Goal: Check status

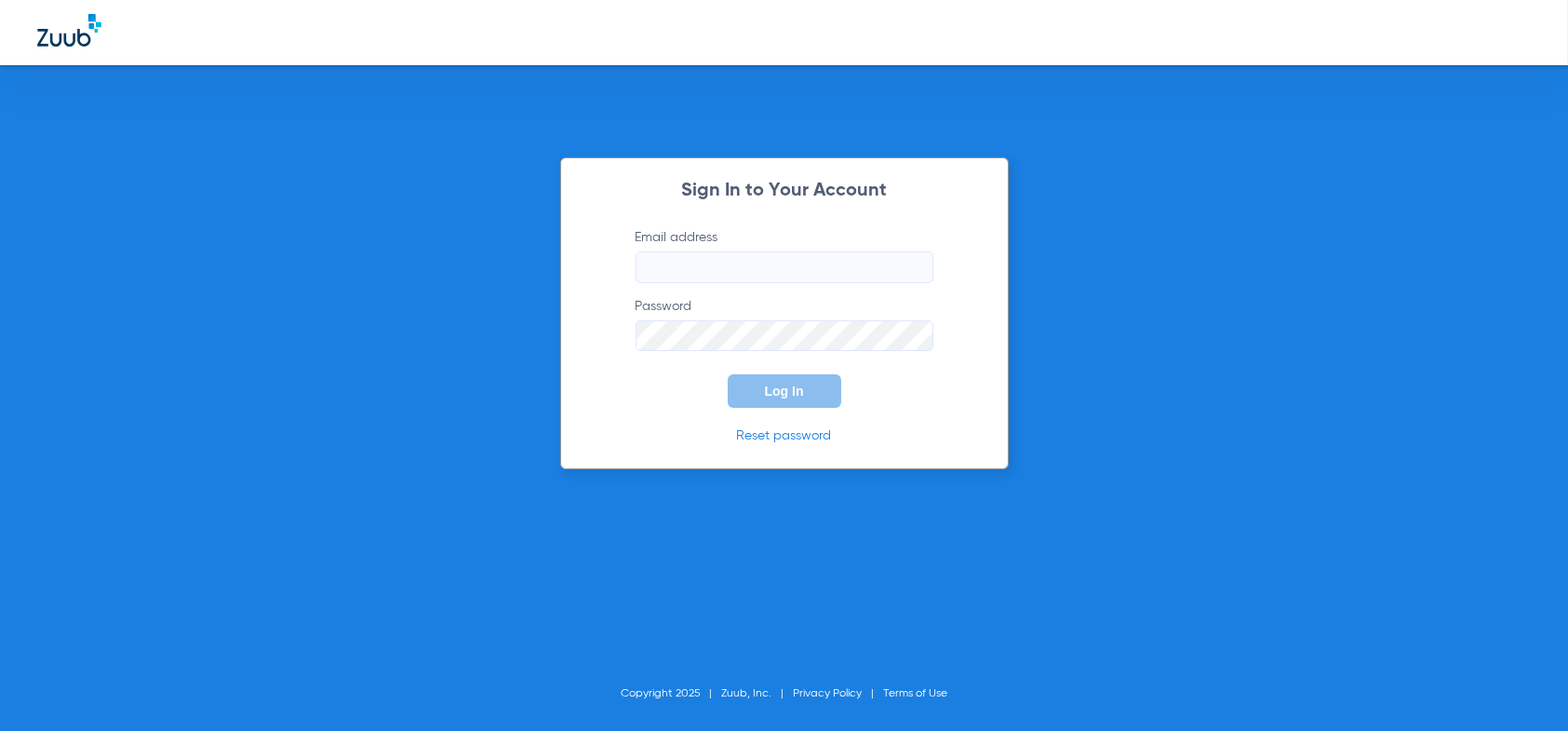
click at [689, 267] on input "Email address" at bounding box center [784, 267] width 298 height 32
type input "[EMAIL_ADDRESS][DOMAIN_NAME]"
click at [728, 374] on button "Log In" at bounding box center [784, 391] width 114 height 34
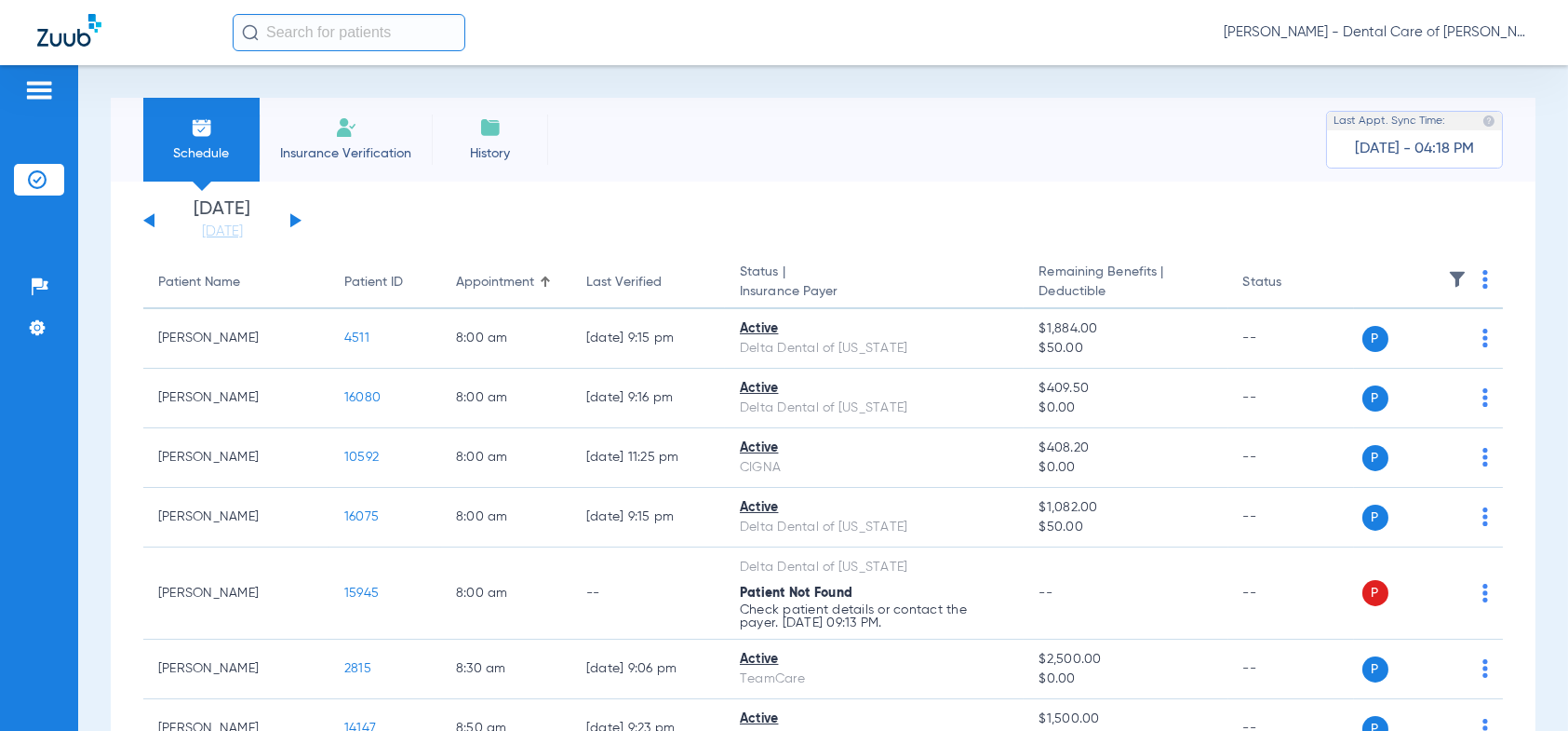
click at [291, 222] on button at bounding box center [296, 220] width 12 height 14
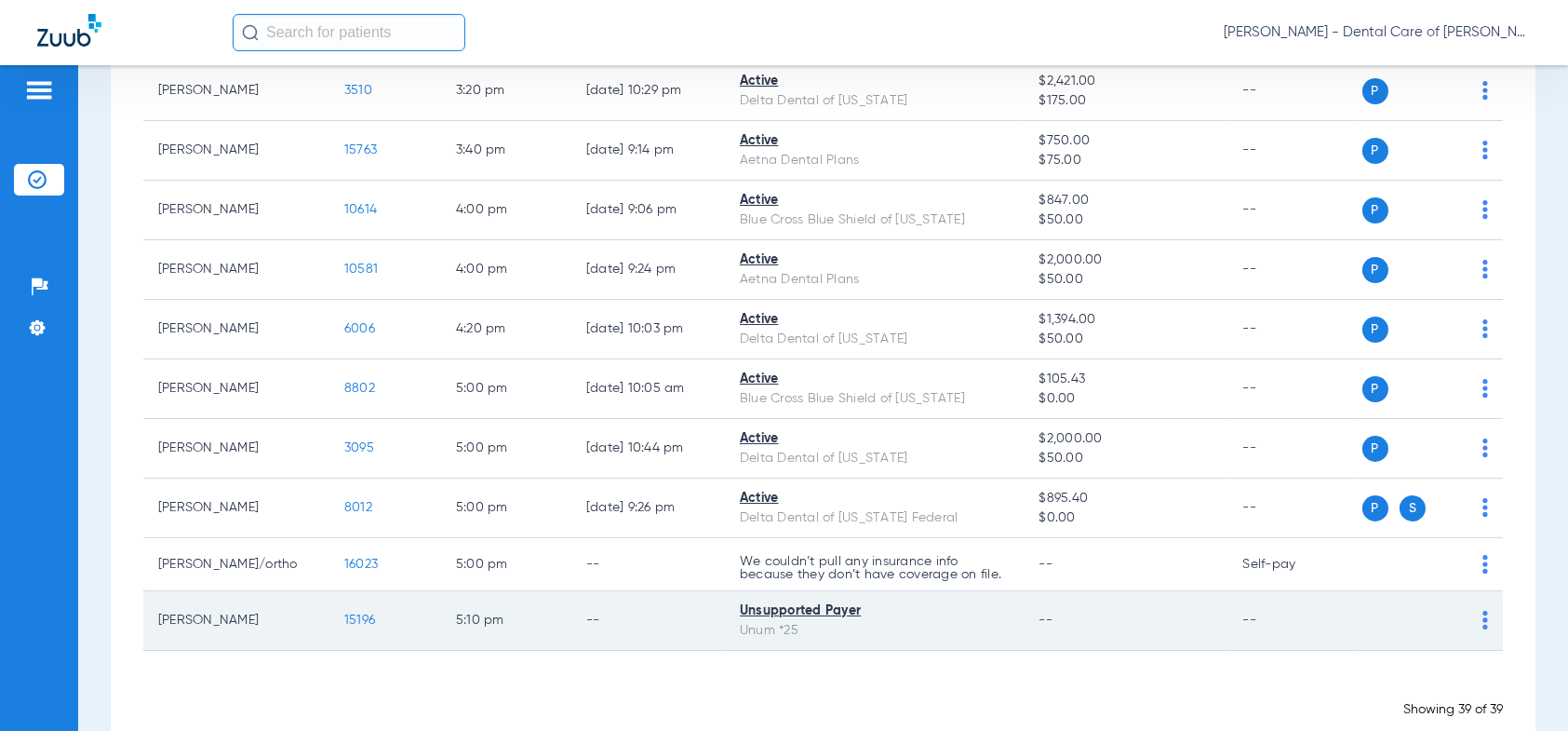
scroll to position [2049, 0]
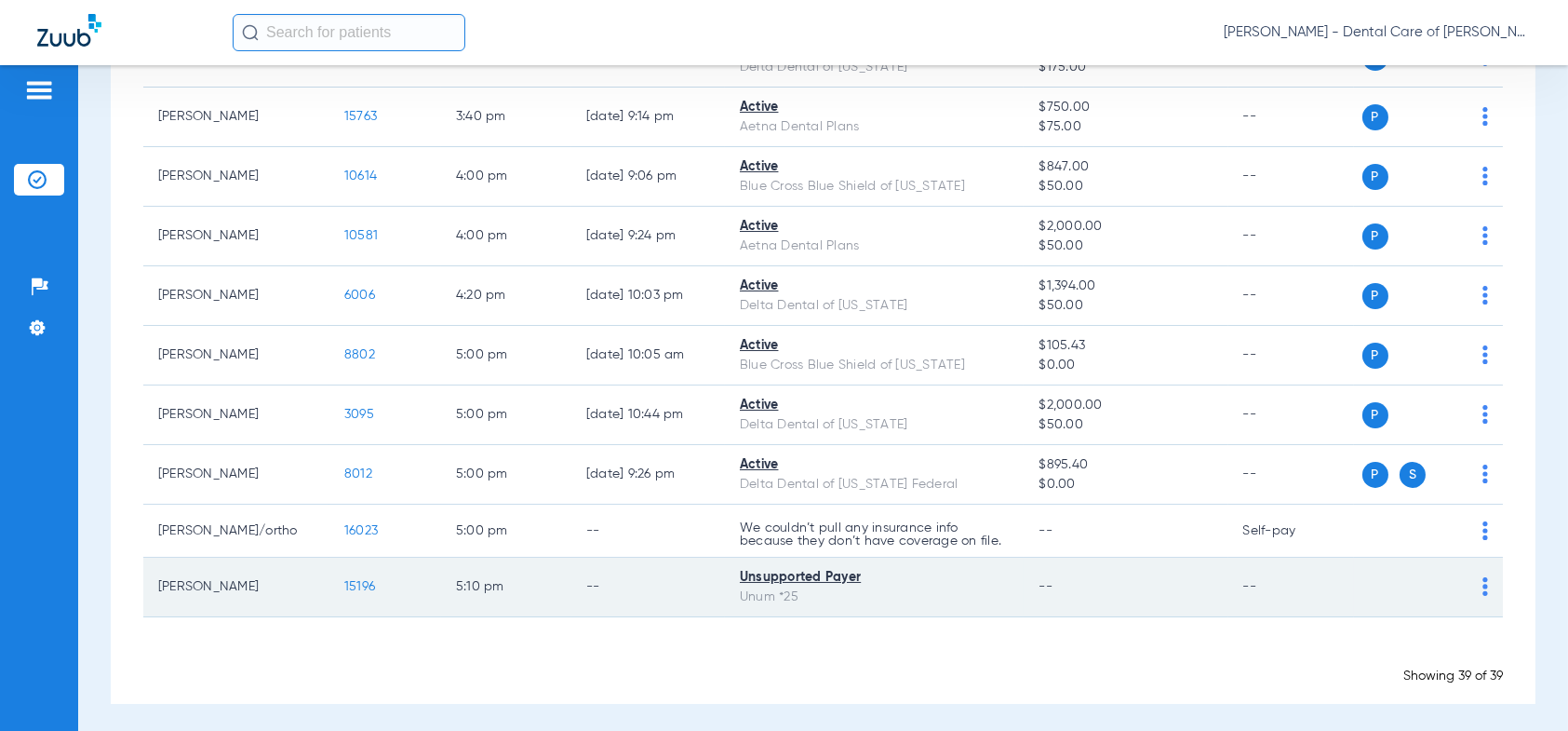
click at [365, 592] on span "15196" at bounding box center [359, 587] width 31 height 14
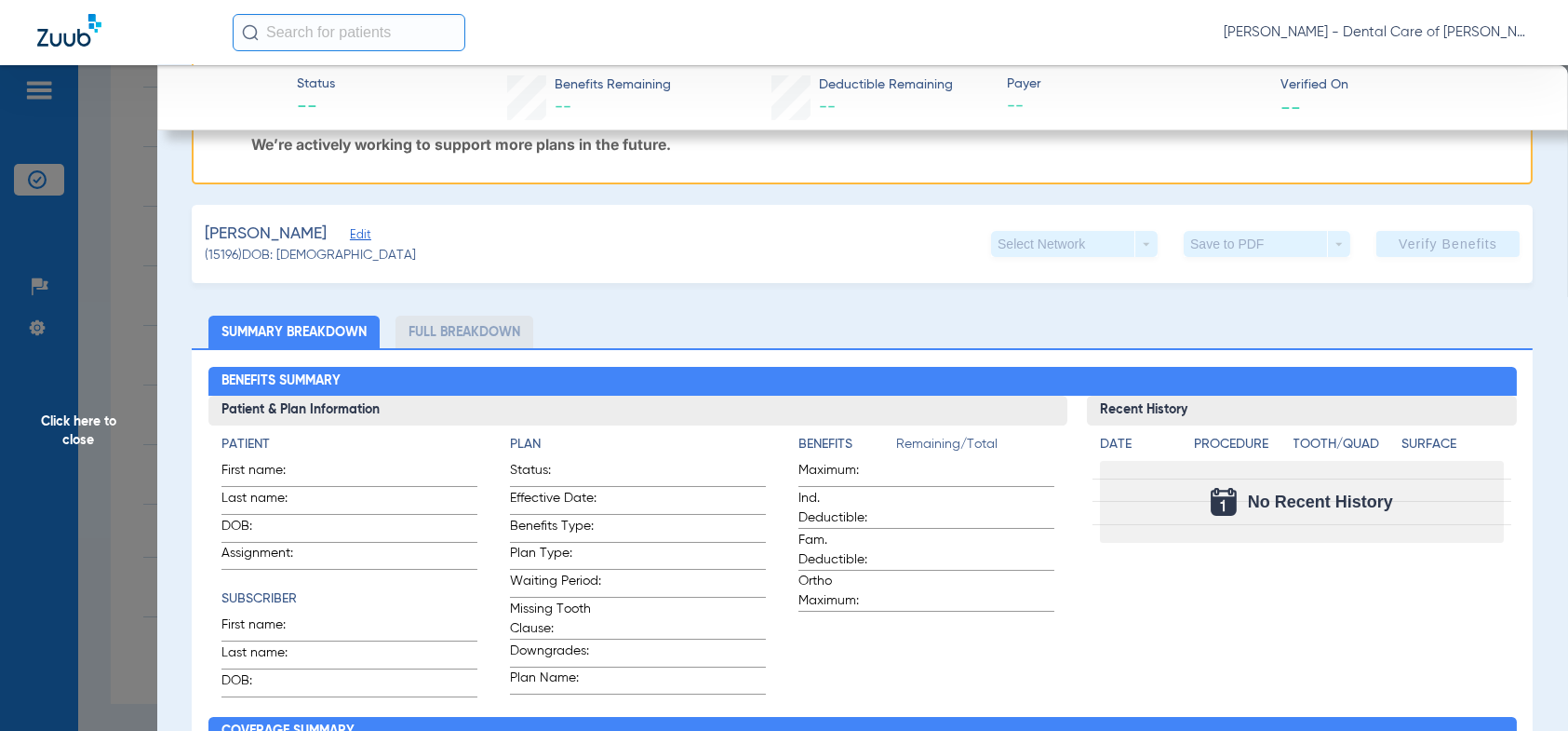
scroll to position [280, 0]
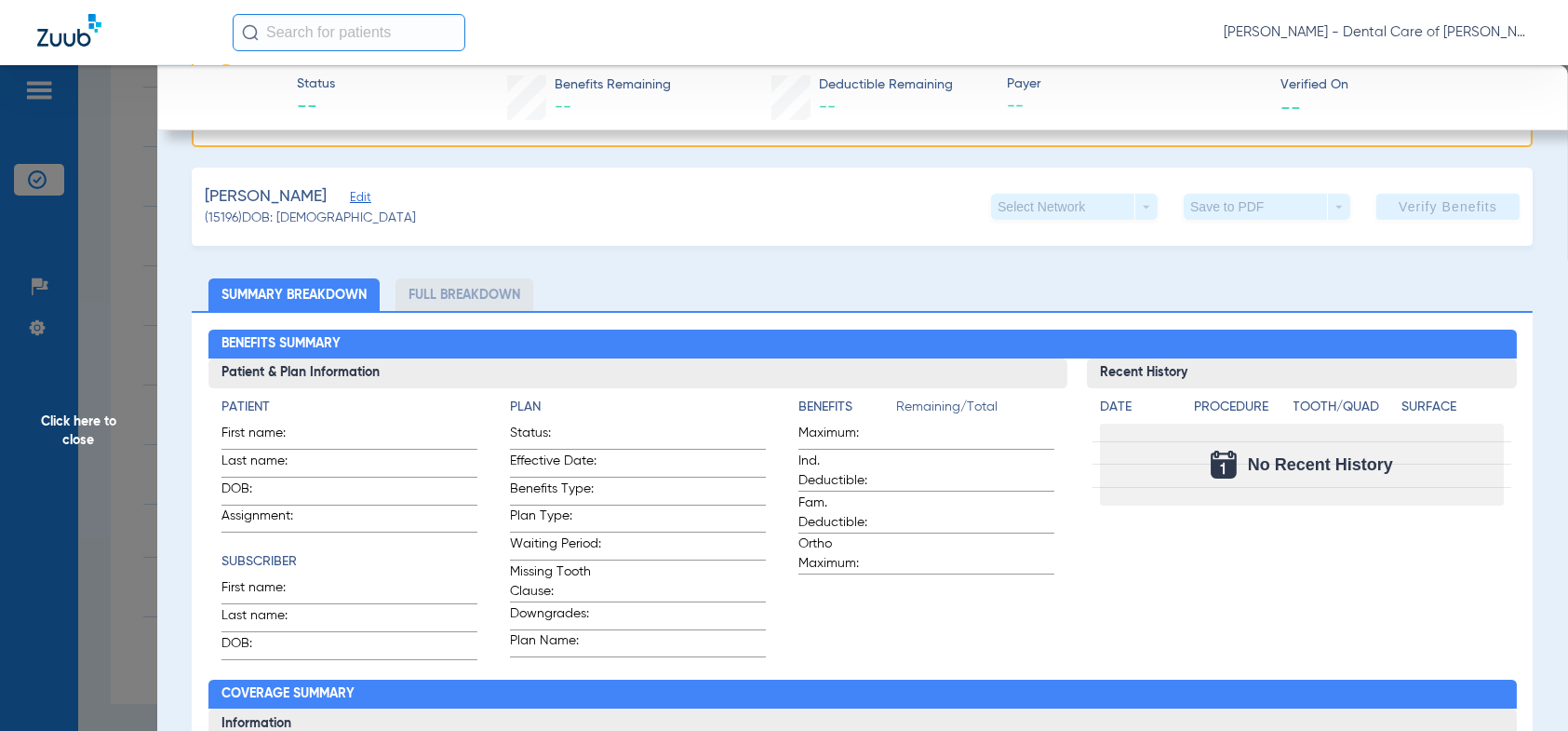
click at [72, 447] on span "Click here to close" at bounding box center [78, 431] width 157 height 731
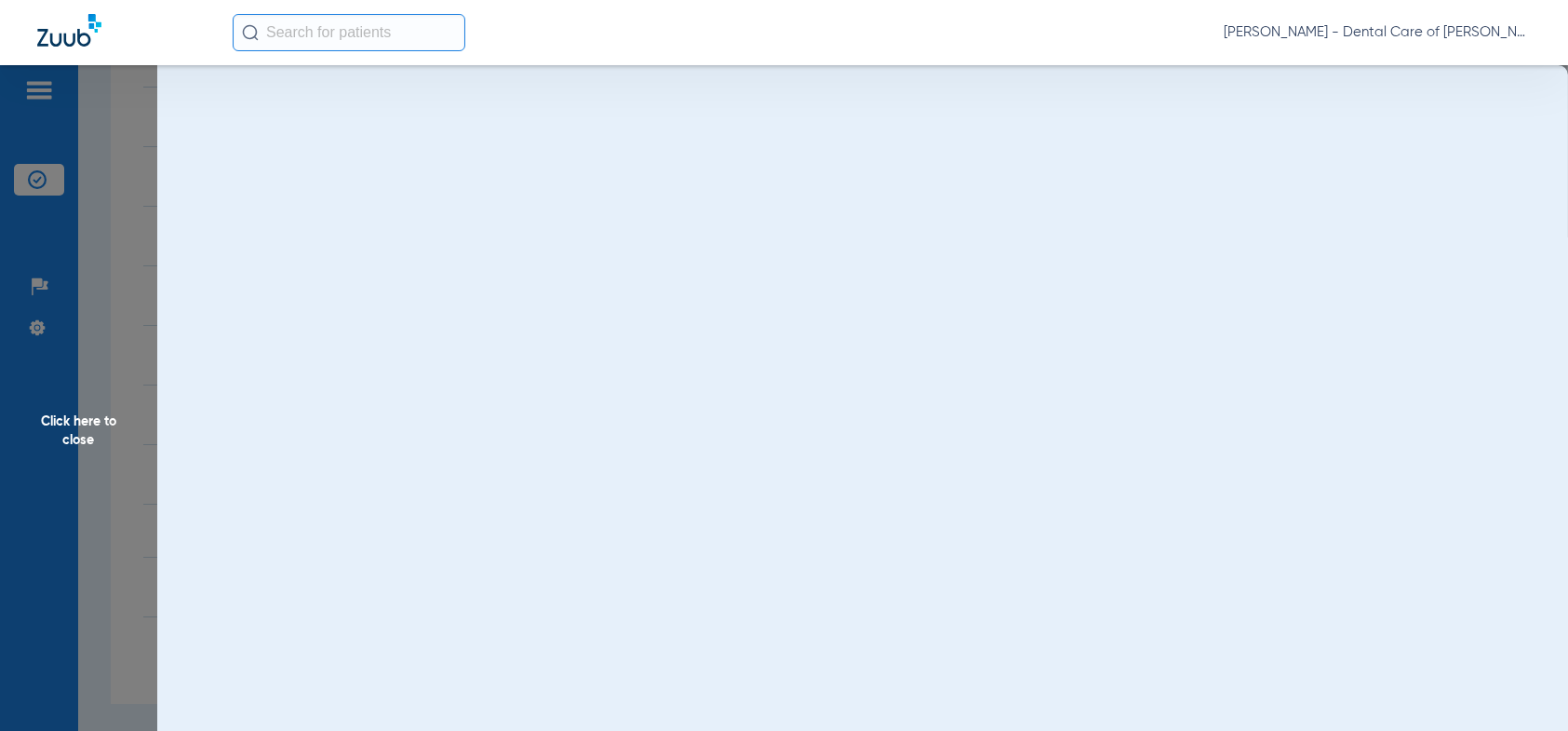
scroll to position [0, 0]
